Goal: Find specific page/section: Find specific page/section

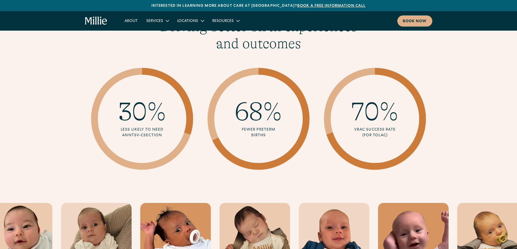
scroll to position [678, 0]
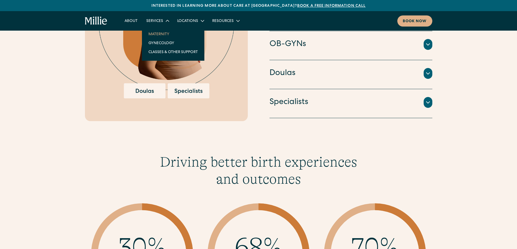
click at [156, 30] on link "Maternity" at bounding box center [173, 34] width 58 height 9
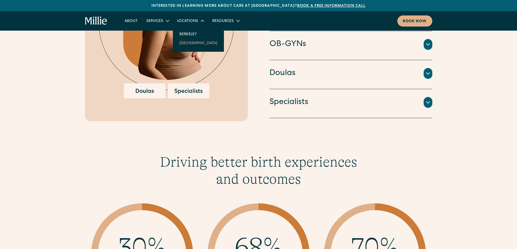
click at [187, 42] on link "[GEOGRAPHIC_DATA]" at bounding box center [198, 43] width 47 height 9
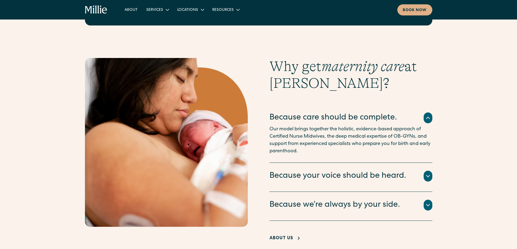
scroll to position [1085, 0]
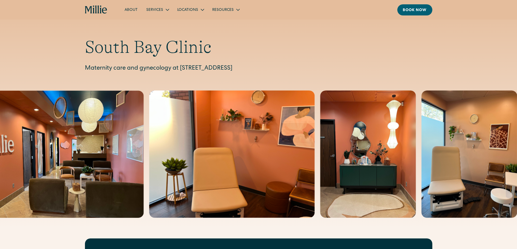
drag, startPoint x: 318, startPoint y: 68, endPoint x: 258, endPoint y: 65, distance: 60.8
click at [258, 65] on p "Maternity care and gynecology at [STREET_ADDRESS]" at bounding box center [258, 68] width 347 height 9
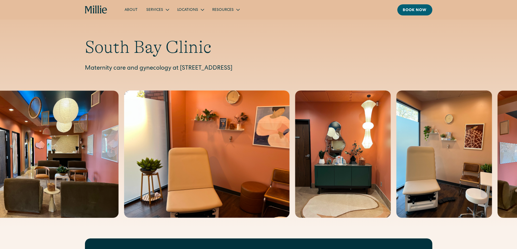
copy p "[GEOGRAPHIC_DATA]"
